Goal: Task Accomplishment & Management: Complete application form

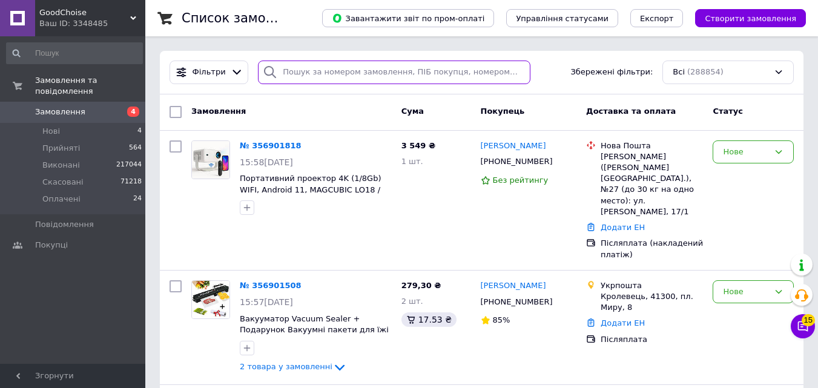
click at [345, 70] on input "search" at bounding box center [394, 73] width 272 height 24
paste input "0976523130"
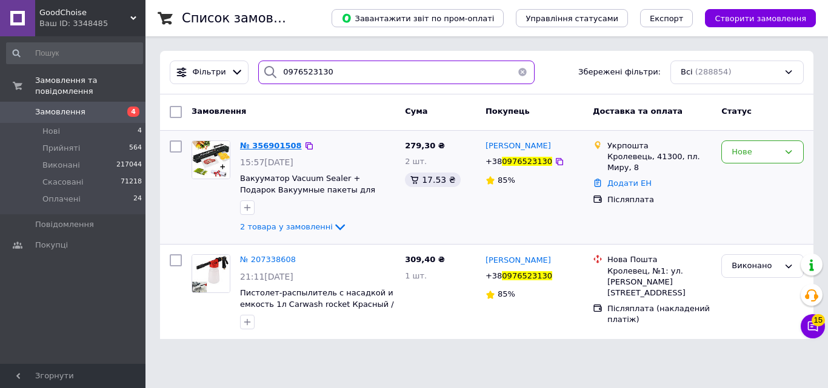
type input "0976523130"
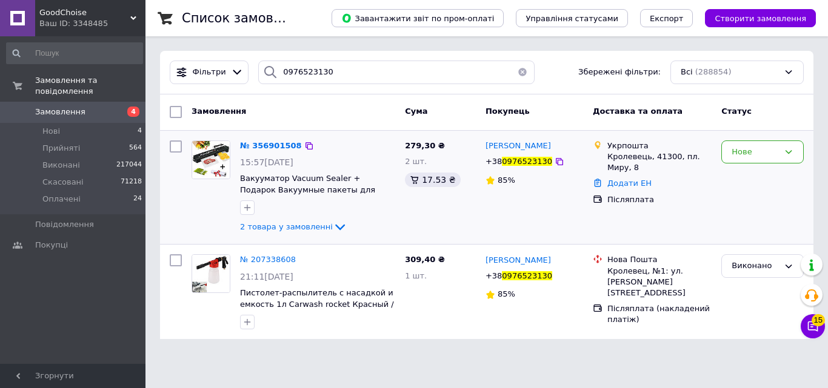
click at [522, 158] on span "0976523130" at bounding box center [527, 161] width 50 height 9
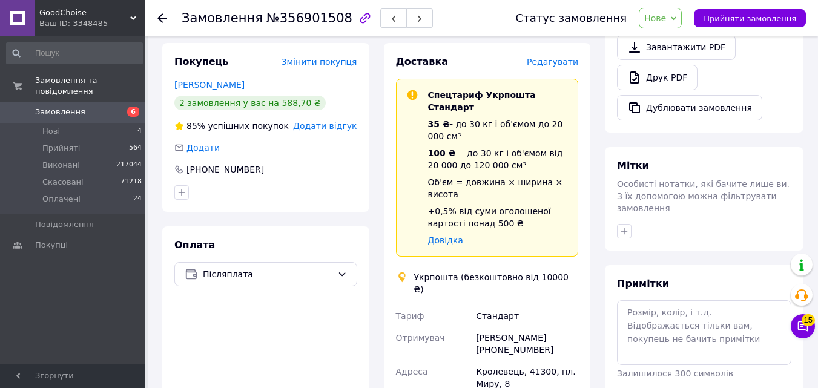
scroll to position [485, 0]
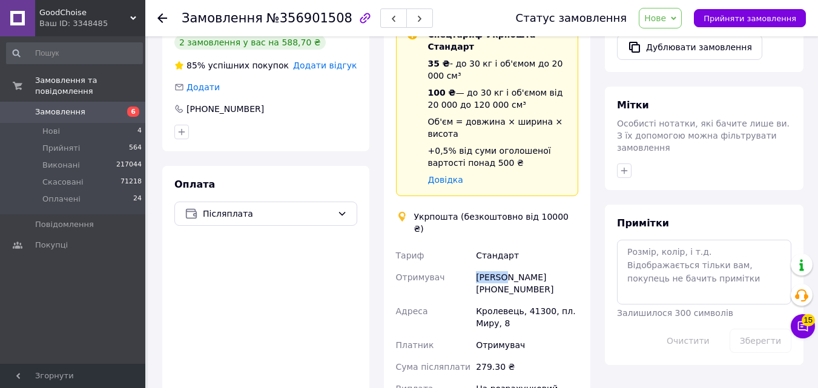
drag, startPoint x: 478, startPoint y: 218, endPoint x: 505, endPoint y: 217, distance: 27.3
click at [505, 267] on div "[PERSON_NAME] [PHONE_NUMBER]" at bounding box center [527, 284] width 107 height 34
drag, startPoint x: 477, startPoint y: 247, endPoint x: 505, endPoint y: 247, distance: 27.9
click at [505, 300] on div "Кролевець, 41300, пл. Миру, 8" at bounding box center [527, 317] width 107 height 34
drag, startPoint x: 484, startPoint y: 277, endPoint x: 491, endPoint y: 281, distance: 7.6
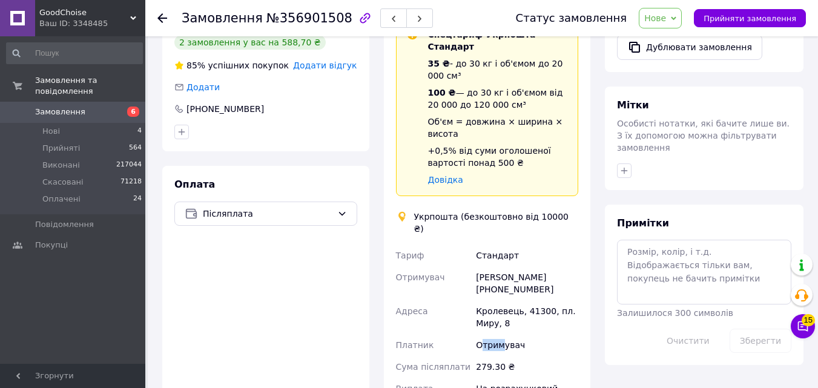
click at [501, 334] on div "Отримувач" at bounding box center [527, 345] width 107 height 22
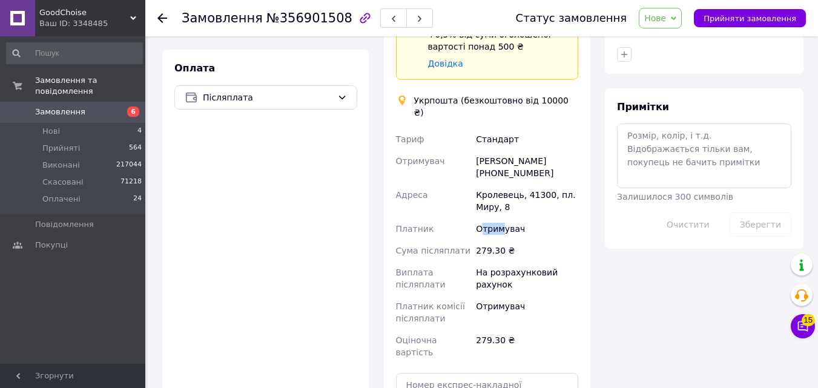
scroll to position [606, 0]
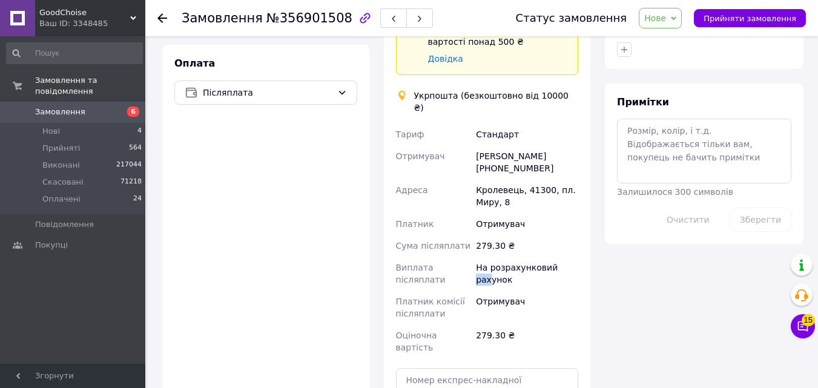
drag, startPoint x: 476, startPoint y: 219, endPoint x: 489, endPoint y: 219, distance: 12.7
click at [489, 257] on div "На розрахунковий рахунок" at bounding box center [527, 274] width 107 height 34
drag, startPoint x: 487, startPoint y: 128, endPoint x: 509, endPoint y: 130, distance: 22.5
click at [509, 179] on div "Кролевець, 41300, пл. Миру, 8" at bounding box center [527, 196] width 107 height 34
drag, startPoint x: 523, startPoint y: 130, endPoint x: 534, endPoint y: 130, distance: 10.3
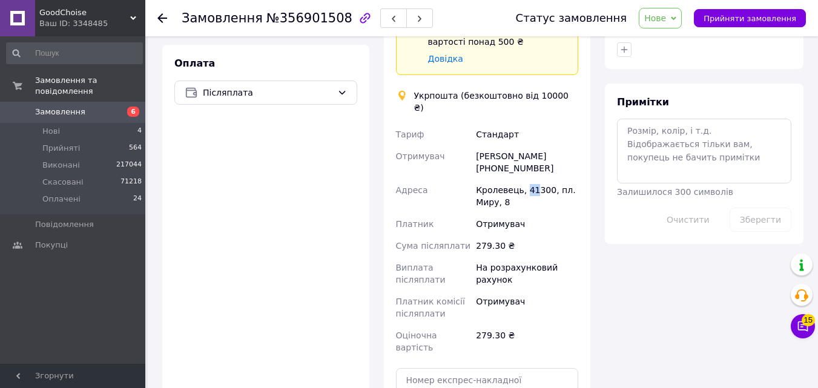
click at [534, 179] on div "Кролевець, 41300, пл. Миру, 8" at bounding box center [527, 196] width 107 height 34
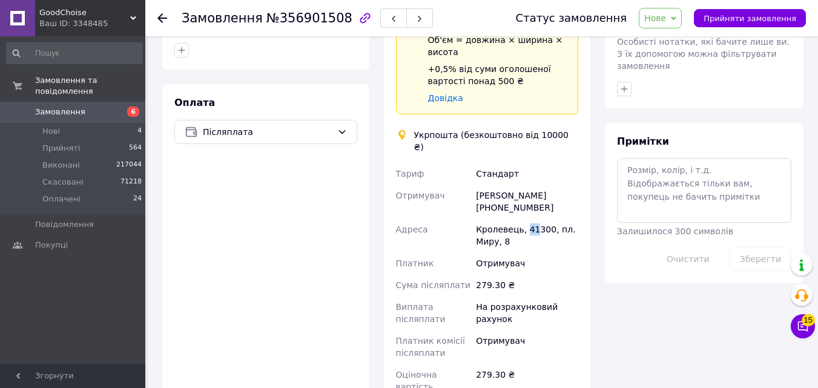
scroll to position [545, 0]
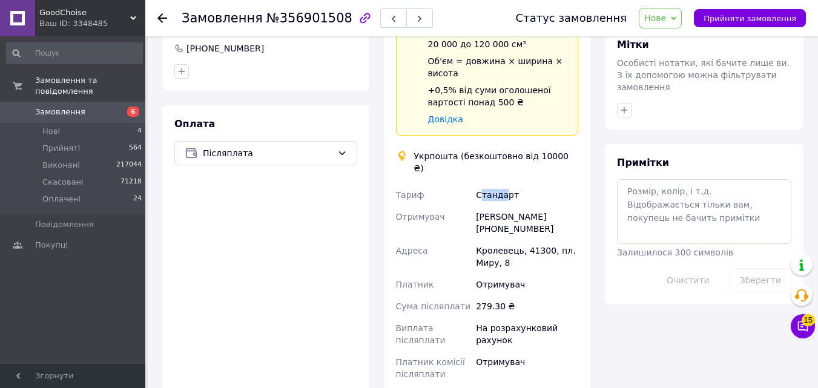
drag, startPoint x: 480, startPoint y: 130, endPoint x: 503, endPoint y: 133, distance: 23.2
click at [503, 184] on div "Стандарт" at bounding box center [527, 195] width 107 height 22
click at [187, 199] on div "Оплата Післяплата" at bounding box center [265, 326] width 207 height 443
click at [520, 206] on div "[PERSON_NAME] [PHONE_NUMBER]" at bounding box center [527, 223] width 107 height 34
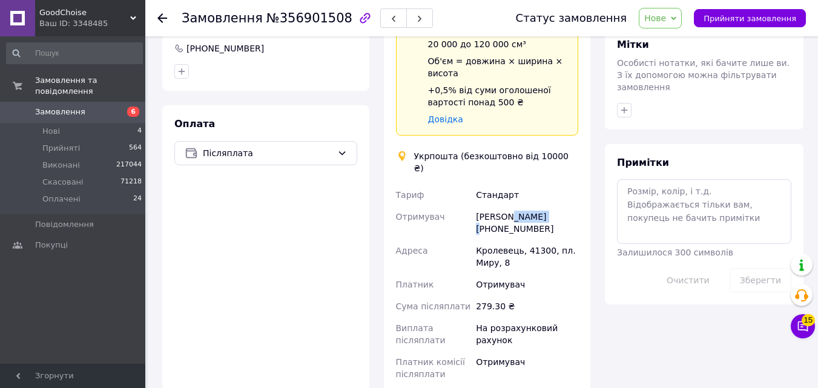
copy div "[PERSON_NAME]"
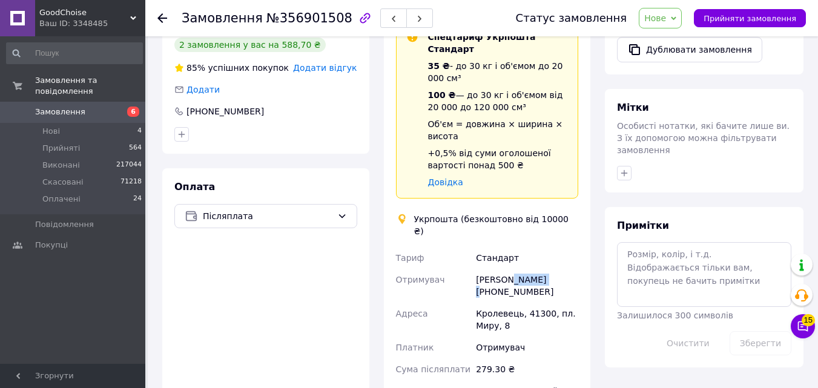
scroll to position [485, 0]
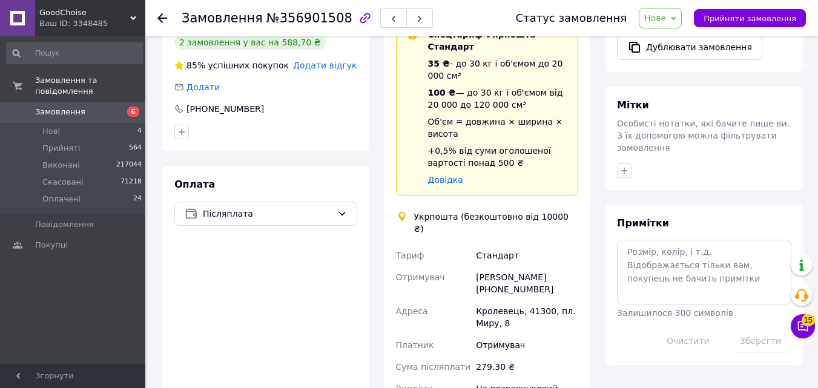
click at [493, 267] on div "[PERSON_NAME] [PHONE_NUMBER]" at bounding box center [527, 284] width 107 height 34
copy div "380976523130"
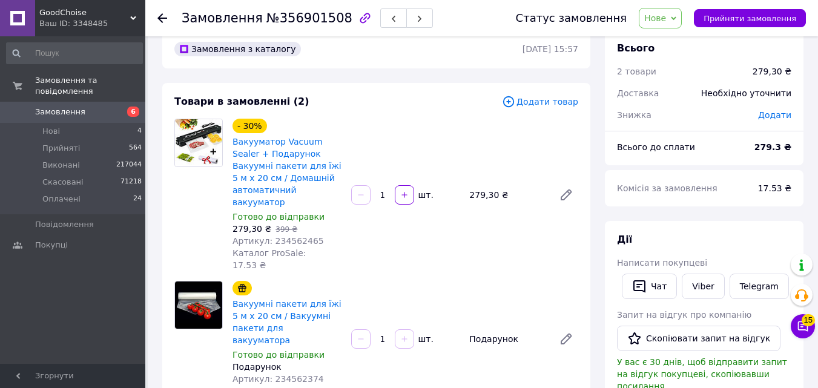
scroll to position [0, 0]
